Goal: Transaction & Acquisition: Purchase product/service

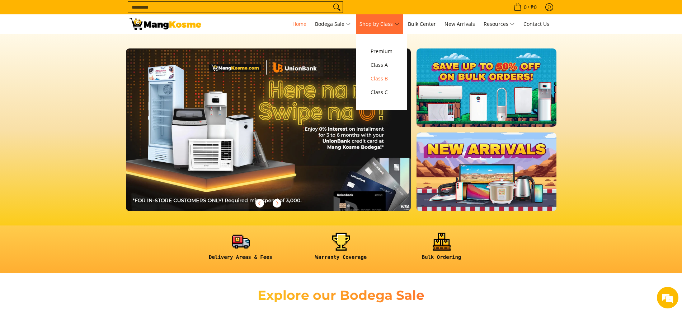
scroll to position [0, 285]
click at [385, 76] on span "Class B" at bounding box center [382, 78] width 22 height 9
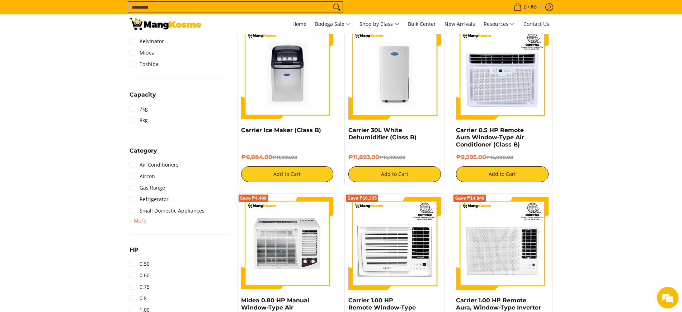
scroll to position [404, 0]
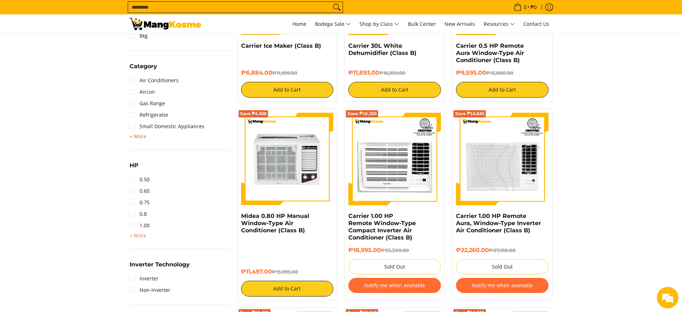
click at [140, 136] on span "+ More" at bounding box center [137, 136] width 17 height 6
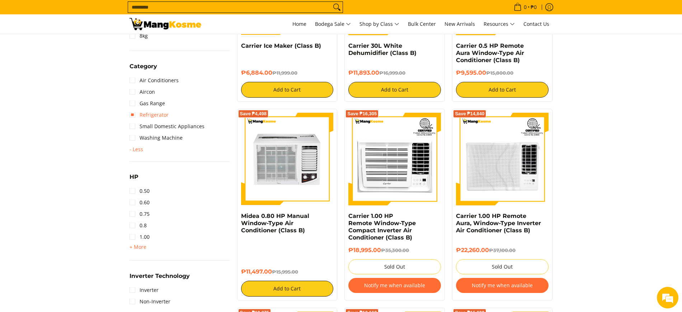
click at [150, 114] on link "Refrigerator" at bounding box center [148, 114] width 39 height 11
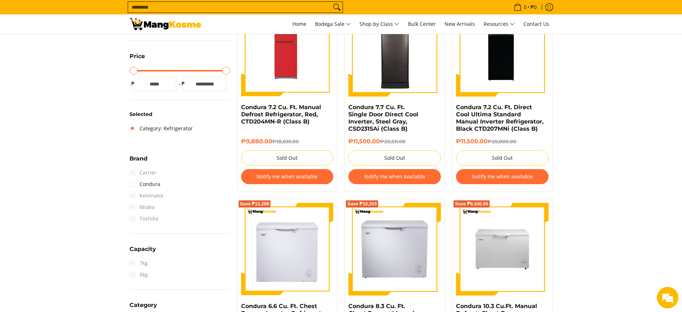
scroll to position [191, 0]
